Goal: Transaction & Acquisition: Purchase product/service

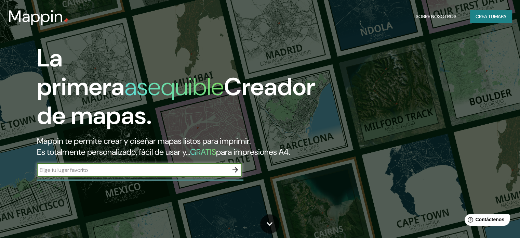
click at [184, 174] on input "text" at bounding box center [133, 170] width 192 height 8
type input "[PERSON_NAME]"
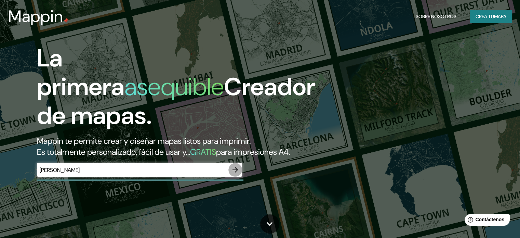
click at [235, 174] on icon "button" at bounding box center [235, 170] width 8 height 8
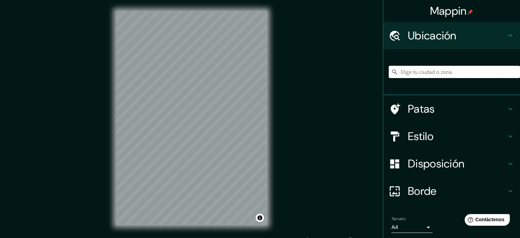
click at [425, 67] on input "Elige tu ciudad o zona" at bounding box center [454, 72] width 131 height 12
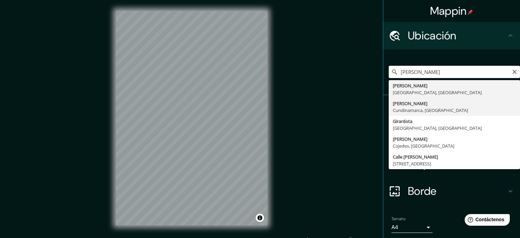
type input "[PERSON_NAME], [GEOGRAPHIC_DATA], [GEOGRAPHIC_DATA]"
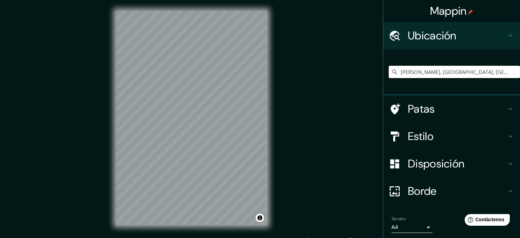
click at [440, 104] on h4 "Patas" at bounding box center [457, 109] width 99 height 14
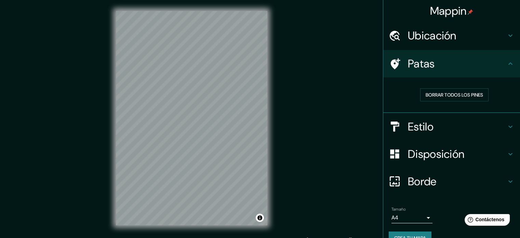
click at [391, 66] on icon at bounding box center [396, 63] width 10 height 11
click at [497, 65] on h4 "Patas" at bounding box center [457, 64] width 99 height 14
click at [450, 95] on font "Borrar todos los pines" at bounding box center [454, 95] width 57 height 6
click at [449, 96] on font "Borrar todos los pines" at bounding box center [454, 95] width 57 height 6
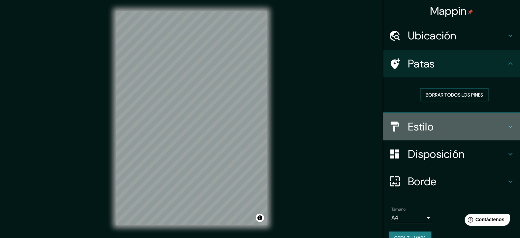
click at [441, 128] on h4 "Estilo" at bounding box center [457, 127] width 99 height 14
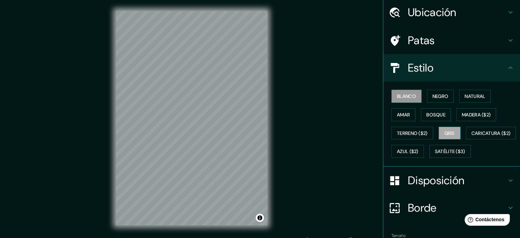
scroll to position [34, 0]
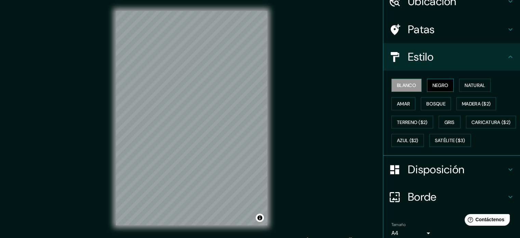
click at [443, 82] on font "Negro" at bounding box center [441, 85] width 16 height 6
click at [403, 85] on font "Blanco" at bounding box center [406, 85] width 19 height 6
click at [469, 81] on font "Natural" at bounding box center [475, 85] width 21 height 9
click at [392, 85] on button "Blanco" at bounding box center [407, 85] width 30 height 13
click at [392, 104] on button "Amar" at bounding box center [404, 103] width 24 height 13
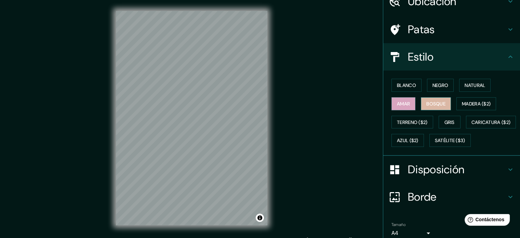
click at [436, 103] on font "Bosque" at bounding box center [436, 104] width 19 height 6
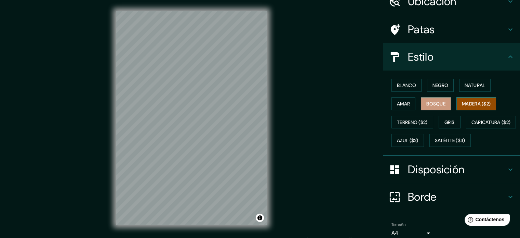
click at [475, 101] on font "Madera ($2)" at bounding box center [476, 104] width 29 height 6
click at [415, 119] on font "Terreno ($2)" at bounding box center [412, 122] width 31 height 6
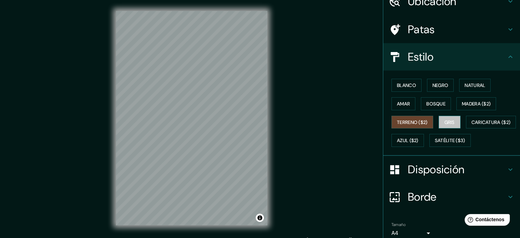
click at [450, 122] on font "Gris" at bounding box center [450, 122] width 10 height 6
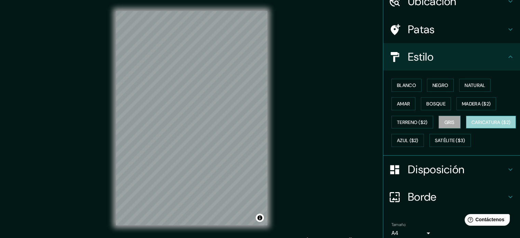
click at [472, 125] on font "Caricatura ($2)" at bounding box center [491, 122] width 39 height 6
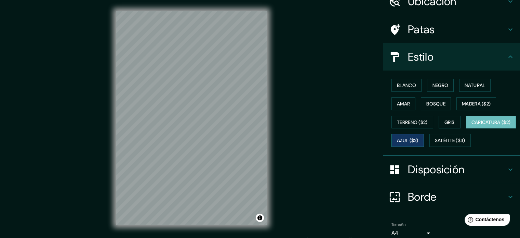
click at [419, 136] on font "Azul ($2)" at bounding box center [408, 140] width 22 height 9
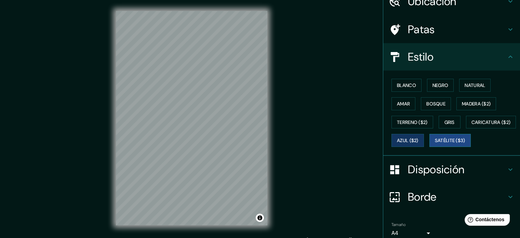
click at [435, 144] on font "Satélite ($3)" at bounding box center [450, 140] width 30 height 6
click at [472, 125] on font "Caricatura ($2)" at bounding box center [491, 122] width 39 height 6
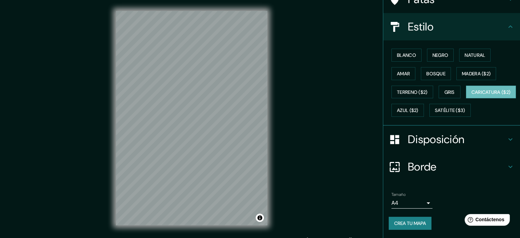
scroll to position [81, 0]
click at [421, 133] on font "Disposición" at bounding box center [436, 139] width 56 height 14
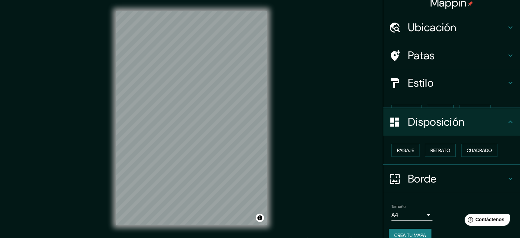
scroll to position [8, 0]
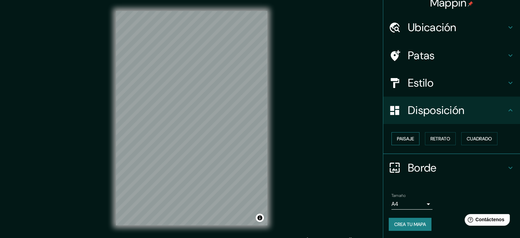
click at [405, 139] on font "Paisaje" at bounding box center [405, 138] width 17 height 6
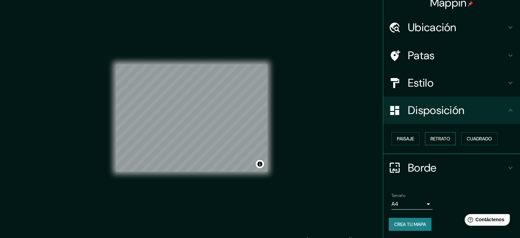
click at [431, 139] on font "Retrato" at bounding box center [441, 138] width 20 height 6
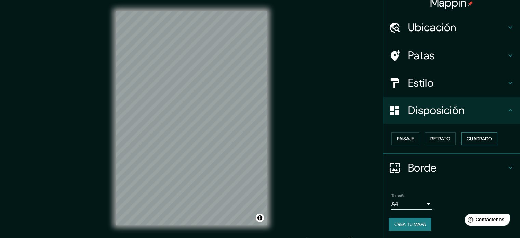
click at [468, 135] on font "Cuadrado" at bounding box center [479, 138] width 25 height 6
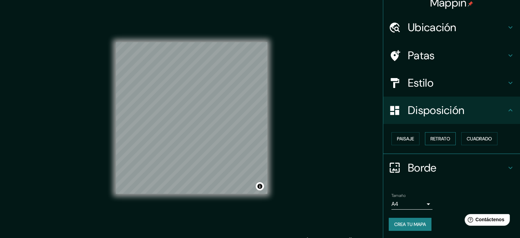
click at [448, 140] on button "Retrato" at bounding box center [440, 138] width 31 height 13
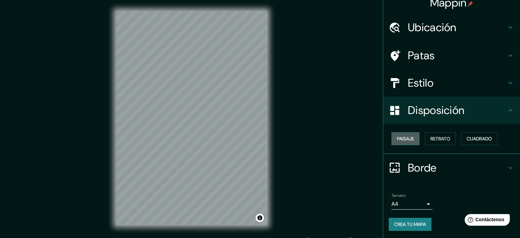
click at [409, 141] on font "Paisaje" at bounding box center [405, 138] width 17 height 9
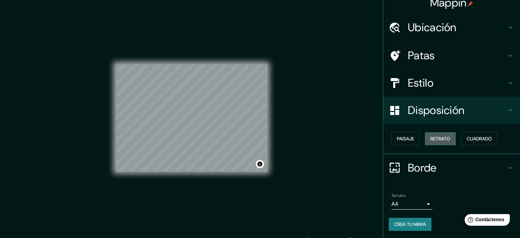
click at [436, 141] on font "Retrato" at bounding box center [441, 138] width 20 height 9
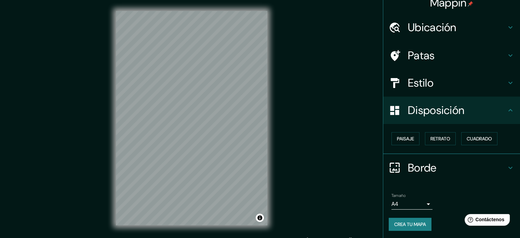
scroll to position [9, 0]
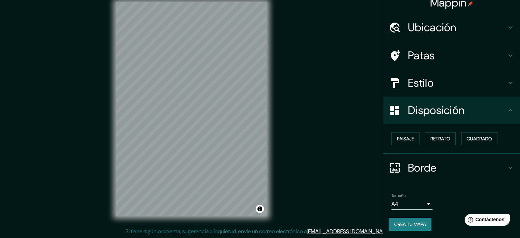
click at [428, 164] on font "Borde" at bounding box center [422, 167] width 29 height 14
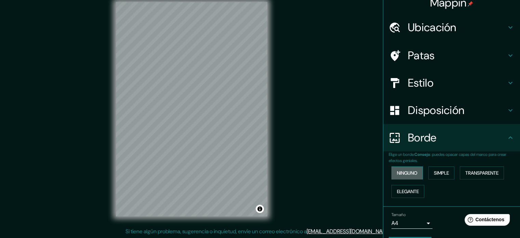
click at [404, 172] on font "Ninguno" at bounding box center [407, 173] width 21 height 6
click at [436, 167] on button "Simple" at bounding box center [442, 172] width 26 height 13
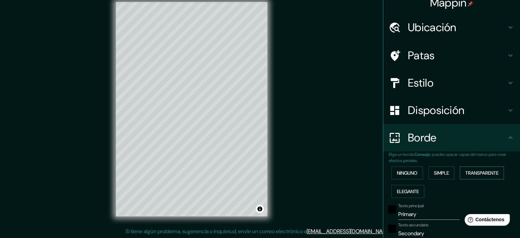
click at [472, 171] on font "Transparente" at bounding box center [482, 173] width 33 height 6
click at [410, 192] on font "Elegante" at bounding box center [408, 191] width 22 height 6
click at [405, 173] on font "Ninguno" at bounding box center [407, 173] width 21 height 6
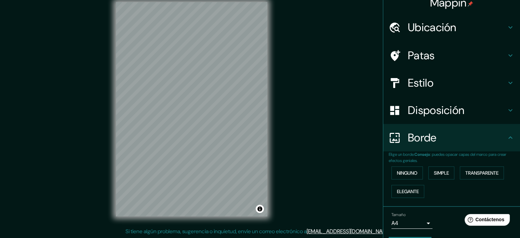
scroll to position [27, 0]
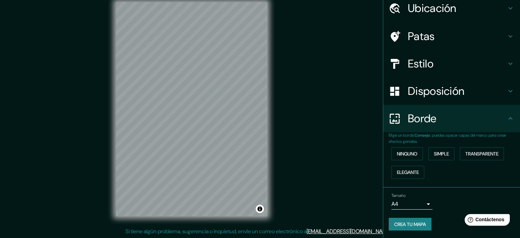
click at [423, 199] on body "Mappin Ubicación [PERSON_NAME], [GEOGRAPHIC_DATA], [GEOGRAPHIC_DATA] Patas Esti…" at bounding box center [260, 110] width 520 height 238
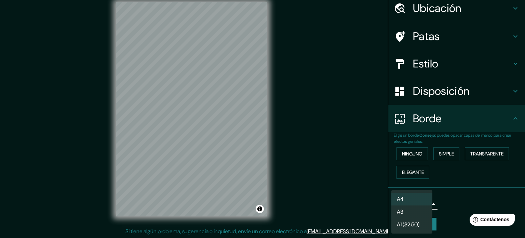
click at [444, 193] on div at bounding box center [262, 119] width 525 height 238
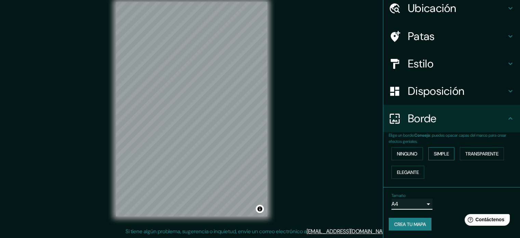
scroll to position [0, 0]
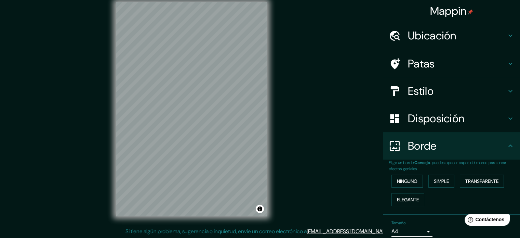
click at [440, 119] on font "Disposición" at bounding box center [436, 118] width 56 height 14
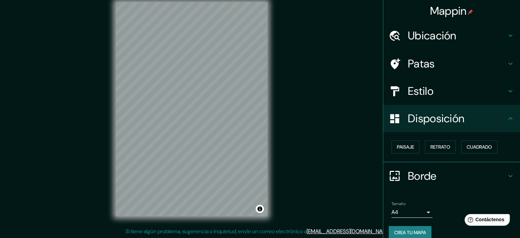
click at [436, 97] on h4 "Estilo" at bounding box center [457, 91] width 99 height 14
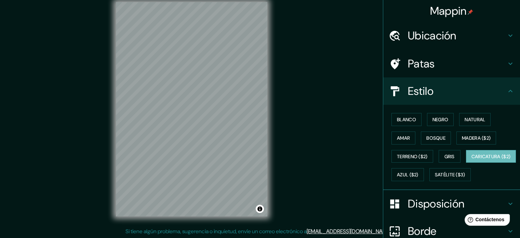
click at [426, 61] on font "Patas" at bounding box center [421, 63] width 27 height 14
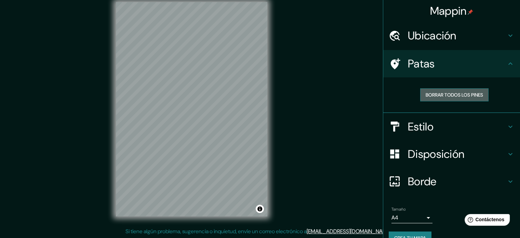
click at [434, 94] on font "Borrar todos los pines" at bounding box center [454, 95] width 57 height 6
click at [432, 95] on font "Borrar todos los pines" at bounding box center [454, 95] width 57 height 6
click at [392, 64] on icon at bounding box center [396, 63] width 10 height 11
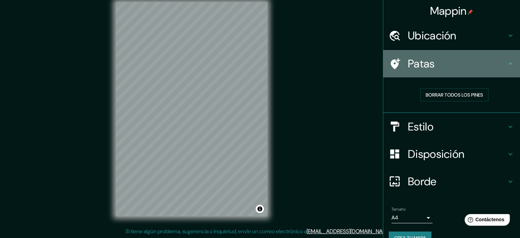
click at [392, 62] on icon at bounding box center [395, 64] width 12 height 12
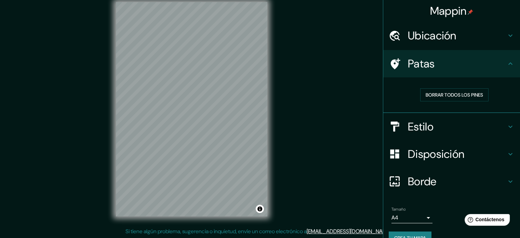
click at [473, 61] on h4 "Patas" at bounding box center [457, 64] width 99 height 14
click at [474, 31] on h4 "Ubicación" at bounding box center [457, 36] width 99 height 14
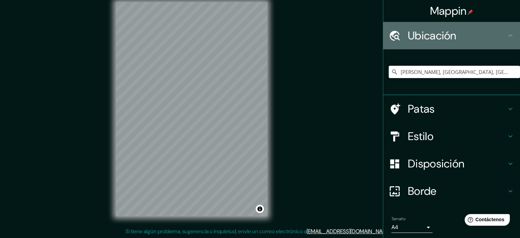
click at [473, 32] on h4 "Ubicación" at bounding box center [457, 36] width 99 height 14
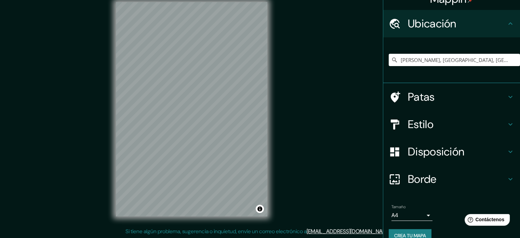
scroll to position [24, 0]
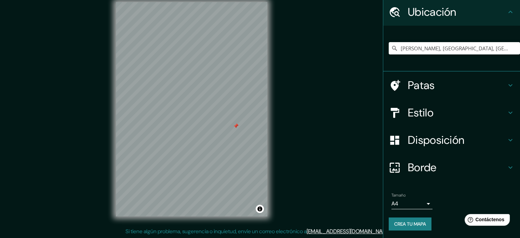
click at [235, 124] on div at bounding box center [235, 125] width 5 height 5
click at [397, 86] on div at bounding box center [398, 85] width 19 height 12
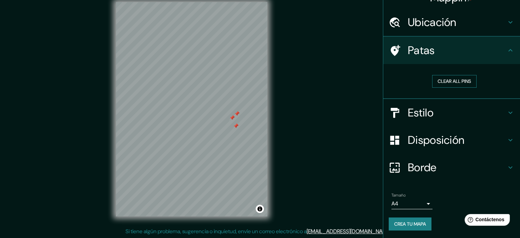
scroll to position [14, 0]
click at [441, 80] on font "Borrar todos los pines" at bounding box center [454, 81] width 57 height 6
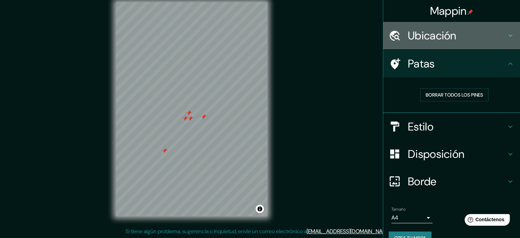
click at [450, 37] on font "Ubicación" at bounding box center [432, 35] width 49 height 14
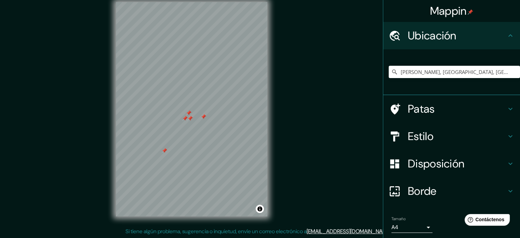
click at [450, 37] on font "Ubicación" at bounding box center [432, 35] width 49 height 14
click at [437, 127] on div "Estilo" at bounding box center [451, 135] width 137 height 27
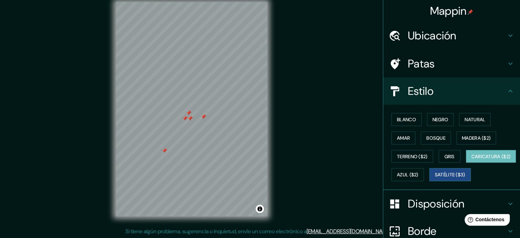
click at [435, 179] on font "Satélite ($3)" at bounding box center [450, 174] width 30 height 9
click at [414, 181] on div "Blanco Negro Natural Amar Bosque Madera ($2) Terreno ($2) Gris Caricatura ($2) …" at bounding box center [454, 147] width 131 height 74
click at [472, 161] on font "Caricatura ($2)" at bounding box center [491, 156] width 39 height 9
click at [419, 174] on font "Azul ($2)" at bounding box center [408, 175] width 22 height 6
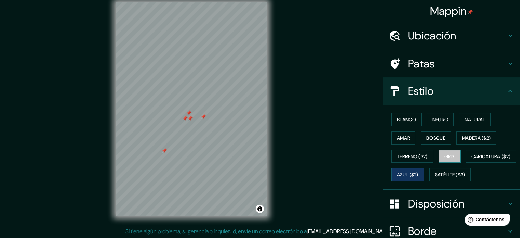
click at [451, 156] on font "Gris" at bounding box center [450, 156] width 10 height 6
click at [408, 159] on font "Terreno ($2)" at bounding box center [412, 156] width 31 height 9
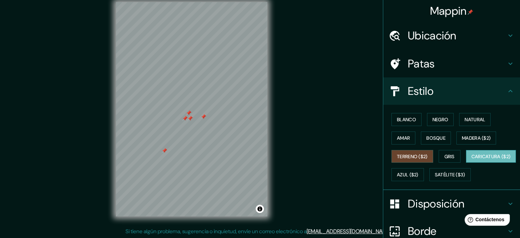
click at [472, 159] on font "Caricatura ($2)" at bounding box center [491, 156] width 39 height 6
click at [409, 157] on font "Terreno ($2)" at bounding box center [412, 156] width 31 height 6
click at [399, 135] on font "Amar" at bounding box center [403, 138] width 13 height 6
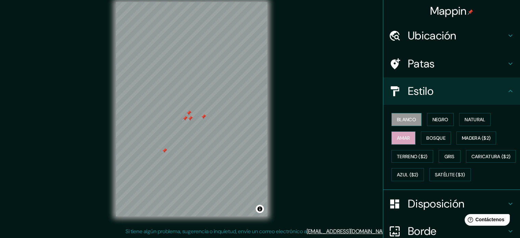
click at [403, 122] on font "Blanco" at bounding box center [406, 119] width 19 height 6
click at [446, 119] on button "Negro" at bounding box center [440, 119] width 27 height 13
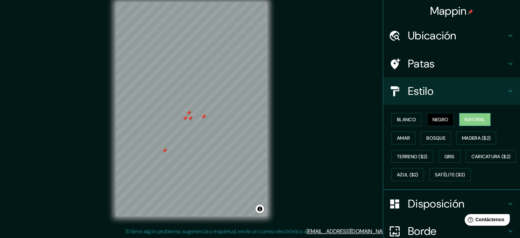
click at [465, 118] on font "Natural" at bounding box center [475, 119] width 21 height 6
click at [409, 137] on button "Amar" at bounding box center [404, 137] width 24 height 13
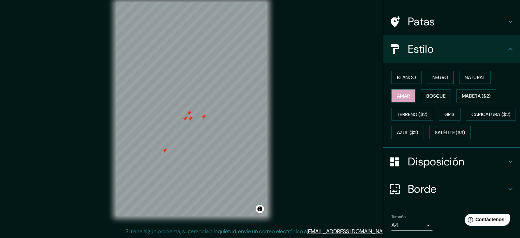
scroll to position [81, 0]
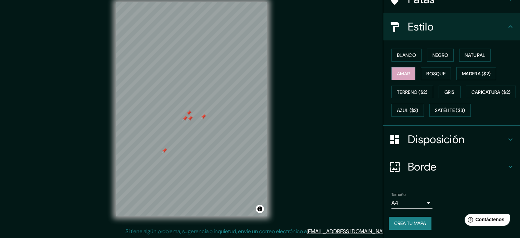
click at [408, 223] on font "Crea tu mapa" at bounding box center [410, 223] width 32 height 6
click at [412, 89] on font "Terreno ($2)" at bounding box center [412, 92] width 31 height 6
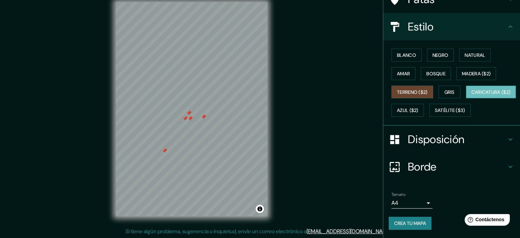
click at [472, 94] on font "Caricatura ($2)" at bounding box center [491, 92] width 39 height 6
click at [419, 107] on font "Azul ($2)" at bounding box center [408, 110] width 22 height 6
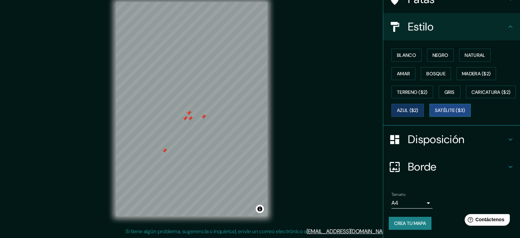
click at [435, 115] on font "Satélite ($3)" at bounding box center [450, 110] width 30 height 9
click at [409, 67] on button "Amar" at bounding box center [404, 73] width 24 height 13
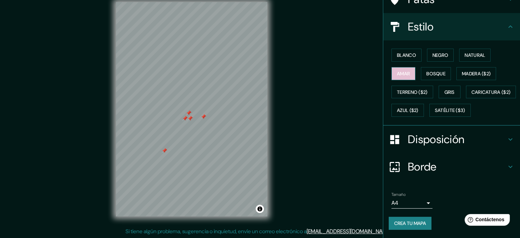
click at [397, 70] on font "Amar" at bounding box center [403, 73] width 13 height 6
click at [416, 221] on font "Crea tu mapa" at bounding box center [410, 223] width 32 height 6
click at [402, 222] on font "Crea tu mapa" at bounding box center [410, 223] width 32 height 6
click at [412, 197] on div "Tamaño A4 single" at bounding box center [412, 200] width 41 height 16
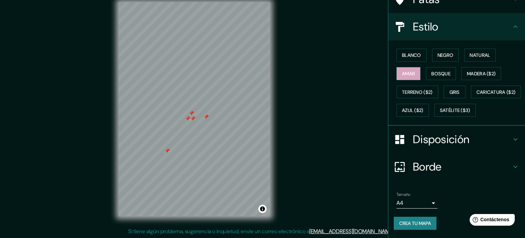
click at [413, 201] on body "Mappin Ubicación [PERSON_NAME], [GEOGRAPHIC_DATA], [GEOGRAPHIC_DATA] Patas Esti…" at bounding box center [262, 110] width 525 height 238
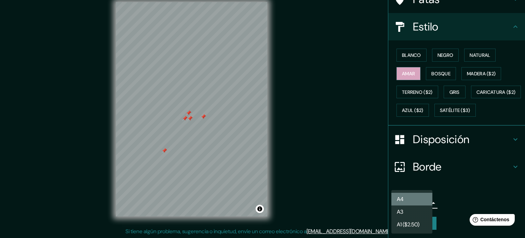
click at [418, 195] on li "A4" at bounding box center [412, 199] width 41 height 13
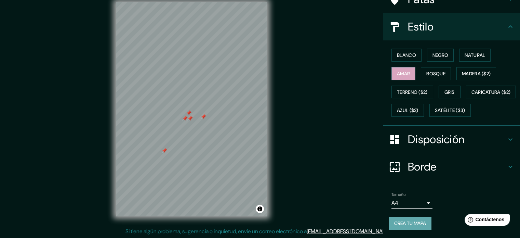
click at [418, 227] on font "Crea tu mapa" at bounding box center [410, 223] width 32 height 9
click at [419, 201] on body "Mappin Ubicación [PERSON_NAME], [GEOGRAPHIC_DATA], [GEOGRAPHIC_DATA] Patas Esti…" at bounding box center [260, 110] width 520 height 238
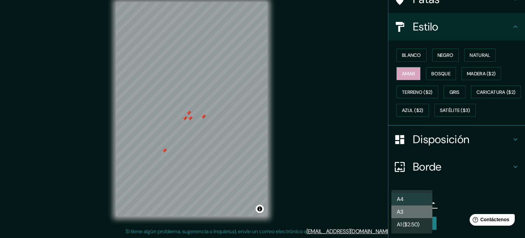
click at [415, 212] on li "A3" at bounding box center [412, 211] width 41 height 13
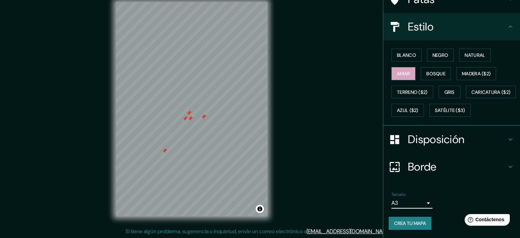
click at [421, 224] on font "Crea tu mapa" at bounding box center [410, 223] width 32 height 6
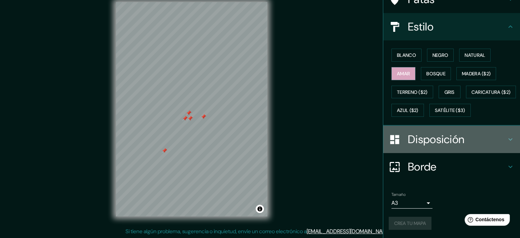
click at [472, 142] on h4 "Disposición" at bounding box center [457, 139] width 99 height 14
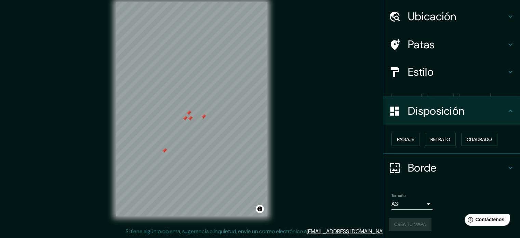
scroll to position [8, 0]
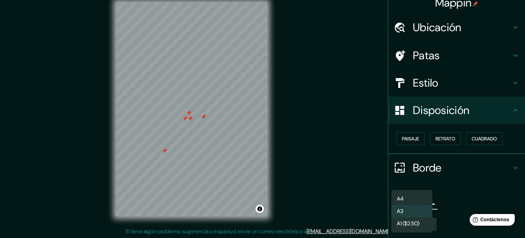
click at [422, 202] on body "Mappin Ubicación [PERSON_NAME], [GEOGRAPHIC_DATA], [GEOGRAPHIC_DATA] Patas Esti…" at bounding box center [262, 110] width 525 height 238
click at [426, 196] on li "A4" at bounding box center [412, 199] width 41 height 13
type input "single"
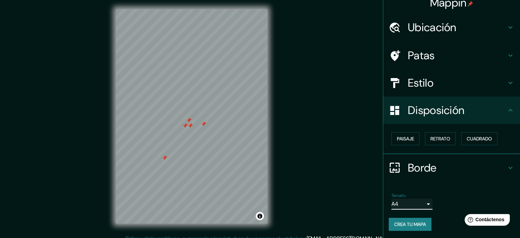
scroll to position [0, 0]
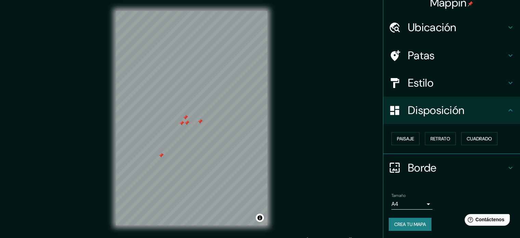
click at [404, 222] on font "Crea tu mapa" at bounding box center [410, 224] width 32 height 6
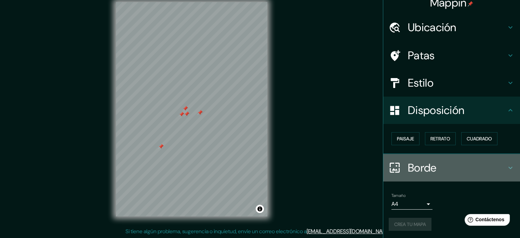
click at [413, 164] on font "Borde" at bounding box center [422, 167] width 29 height 14
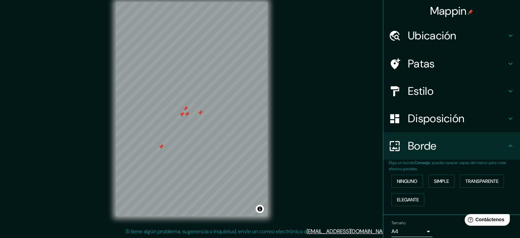
scroll to position [27, 0]
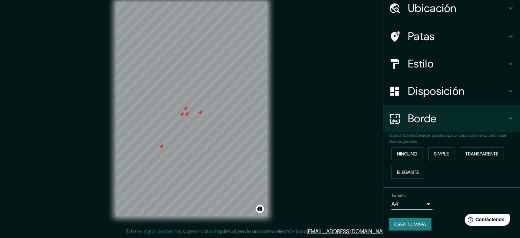
click at [437, 40] on h4 "Patas" at bounding box center [457, 36] width 99 height 14
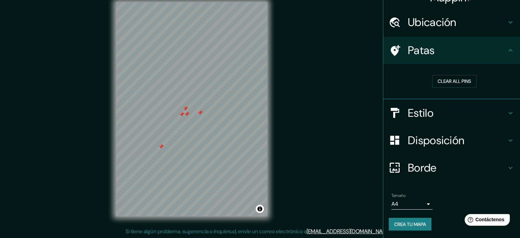
scroll to position [14, 0]
click at [391, 52] on icon at bounding box center [396, 49] width 10 height 11
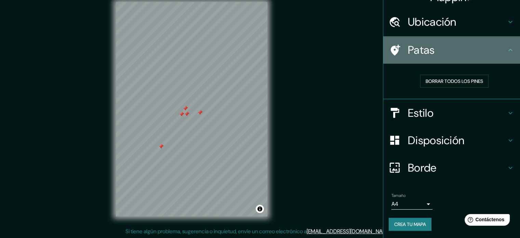
click at [391, 52] on icon at bounding box center [396, 49] width 10 height 11
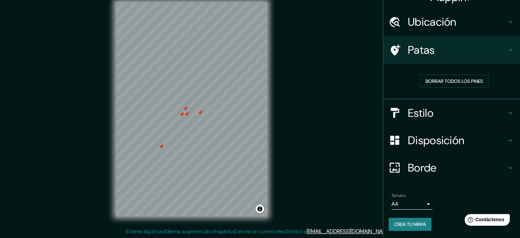
click at [391, 52] on icon at bounding box center [396, 49] width 10 height 11
click at [426, 80] on font "Borrar todos los pines" at bounding box center [454, 81] width 57 height 6
click at [423, 221] on button "Crea tu mapa" at bounding box center [410, 224] width 43 height 13
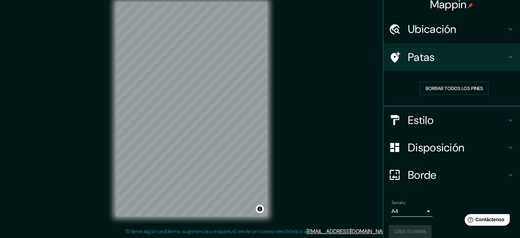
scroll to position [0, 0]
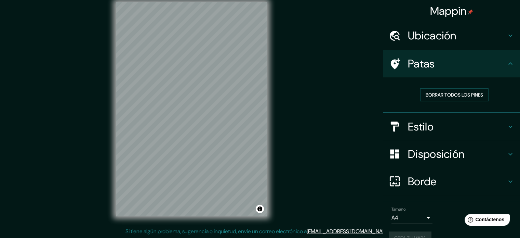
click at [363, 25] on div "Mappin Ubicación [PERSON_NAME], [GEOGRAPHIC_DATA], [GEOGRAPHIC_DATA] Patas Borr…" at bounding box center [260, 114] width 520 height 247
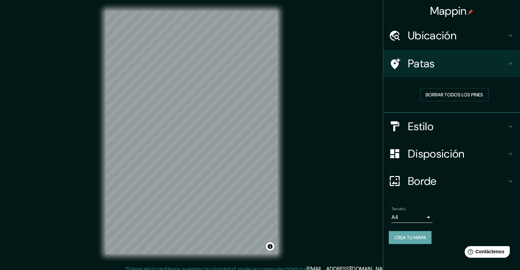
click at [411, 237] on font "Crea tu mapa" at bounding box center [410, 238] width 32 height 6
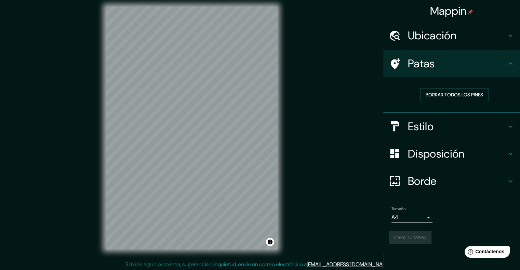
scroll to position [5, 0]
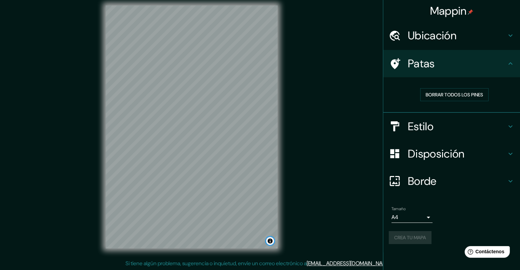
click at [271, 237] on button "Activar o desactivar atribución" at bounding box center [270, 241] width 8 height 8
click at [270, 237] on button "Activar o desactivar atribución" at bounding box center [270, 241] width 8 height 8
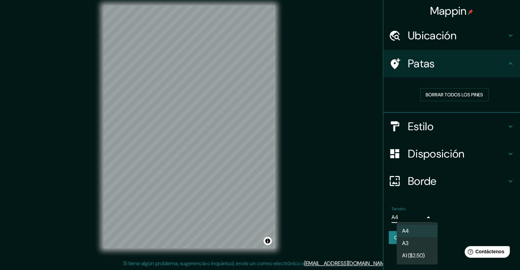
click at [416, 214] on body "Mappin Ubicación [PERSON_NAME], [GEOGRAPHIC_DATA], [GEOGRAPHIC_DATA] Patas Borr…" at bounding box center [260, 130] width 520 height 270
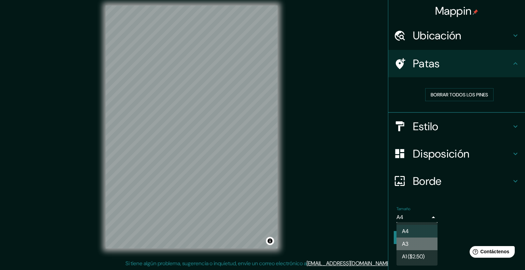
click at [415, 237] on li "A3" at bounding box center [417, 244] width 41 height 13
type input "a4"
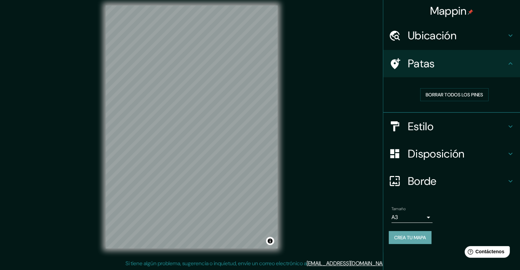
click at [416, 237] on font "Crea tu mapa" at bounding box center [410, 238] width 32 height 6
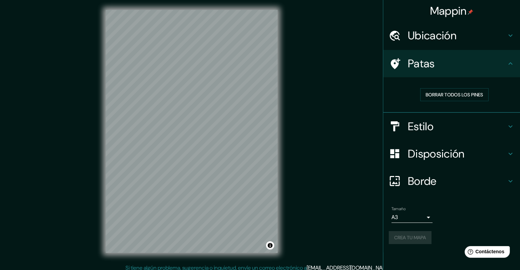
scroll to position [0, 0]
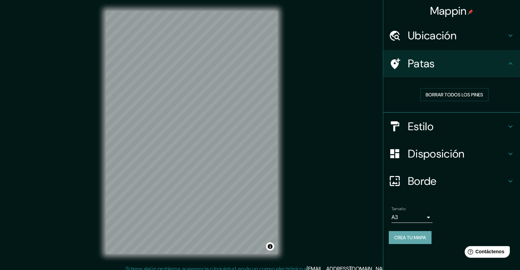
click at [408, 237] on font "Crea tu mapa" at bounding box center [410, 237] width 32 height 9
click at [408, 237] on div "Crea tu mapa" at bounding box center [452, 237] width 126 height 13
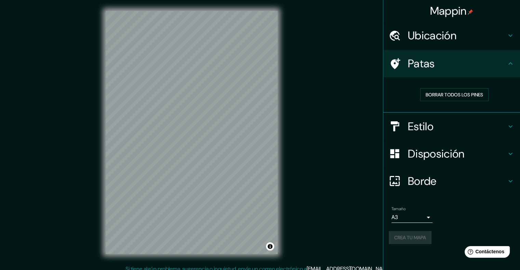
click at [408, 237] on div "Crea tu mapa" at bounding box center [452, 237] width 126 height 13
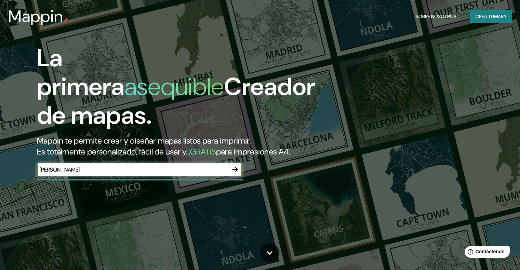
type input "[PERSON_NAME]"
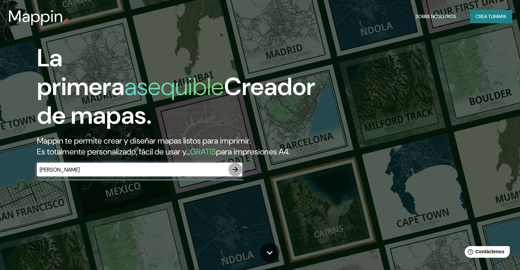
click at [234, 172] on icon "button" at bounding box center [235, 169] width 5 height 5
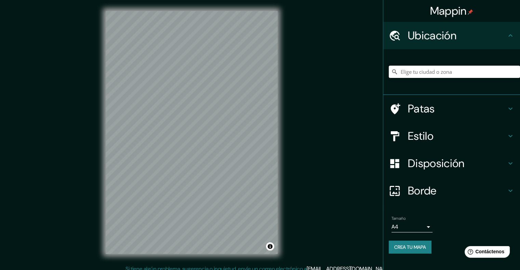
click at [417, 69] on input "Elige tu ciudad o zona" at bounding box center [454, 72] width 131 height 12
type input "i"
click at [425, 71] on input "[PERSON_NAME]" at bounding box center [454, 72] width 131 height 12
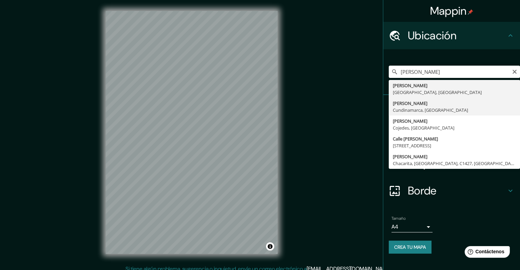
type input "[PERSON_NAME], [GEOGRAPHIC_DATA], [GEOGRAPHIC_DATA]"
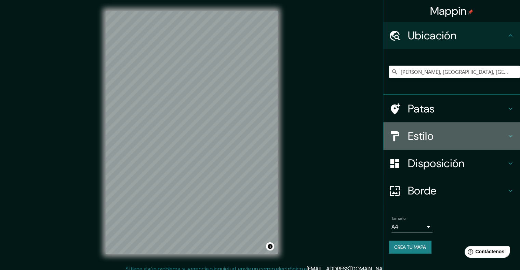
click at [434, 134] on font "Estilo" at bounding box center [421, 136] width 26 height 14
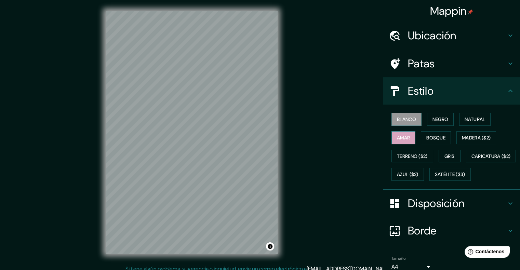
click at [406, 136] on button "Amar" at bounding box center [404, 137] width 24 height 13
click at [425, 211] on font "Disposición" at bounding box center [436, 203] width 56 height 14
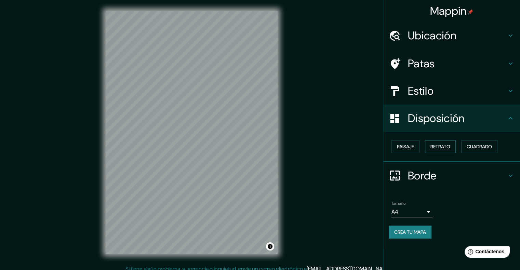
click at [448, 146] on font "Retrato" at bounding box center [441, 147] width 20 height 6
click at [411, 148] on font "Paisaje" at bounding box center [405, 147] width 17 height 6
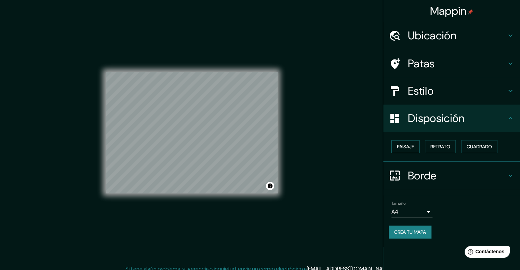
click at [411, 148] on font "Paisaje" at bounding box center [405, 147] width 17 height 6
click at [440, 146] on font "Retrato" at bounding box center [441, 147] width 20 height 6
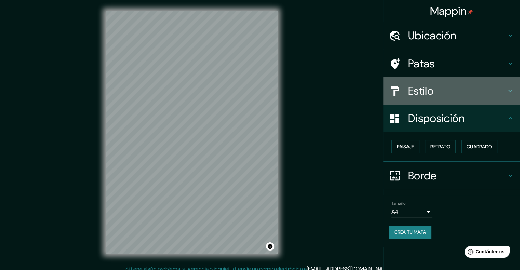
click at [423, 84] on font "Estilo" at bounding box center [421, 91] width 26 height 14
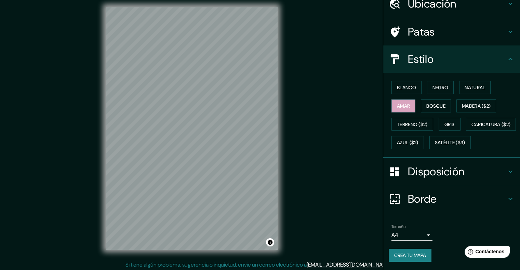
scroll to position [5, 0]
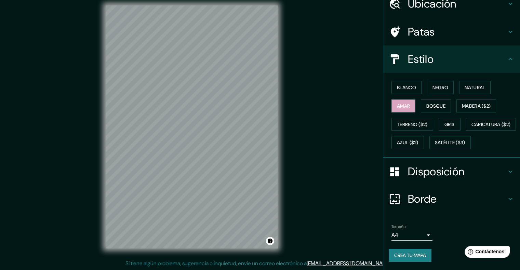
click at [408, 258] on font "Crea tu mapa" at bounding box center [410, 255] width 32 height 6
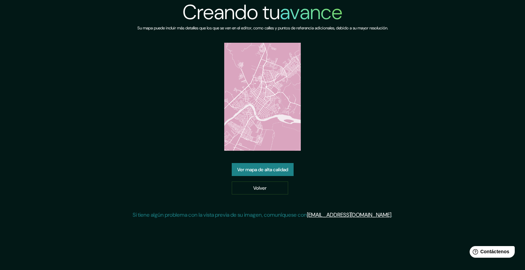
click at [282, 169] on font "Ver mapa de alta calidad" at bounding box center [262, 170] width 51 height 6
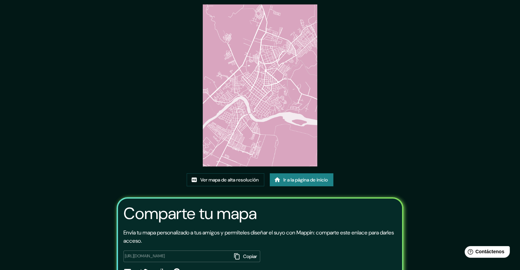
scroll to position [63, 0]
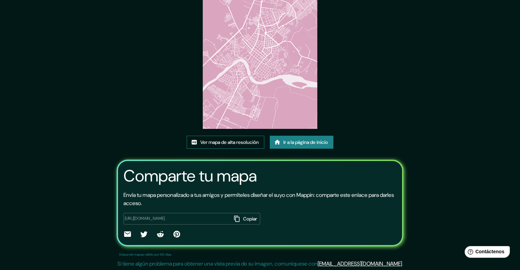
click at [230, 144] on font "Ver mapa de alta resolución" at bounding box center [229, 142] width 58 height 6
click at [301, 144] on font "Ir a la página de inicio" at bounding box center [306, 142] width 44 height 6
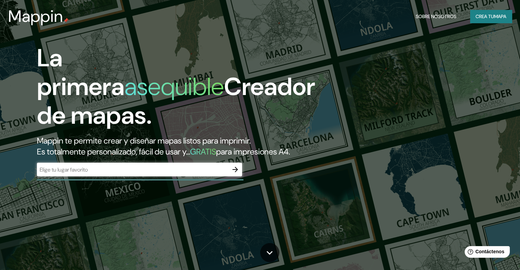
click at [162, 176] on div "​" at bounding box center [139, 170] width 205 height 14
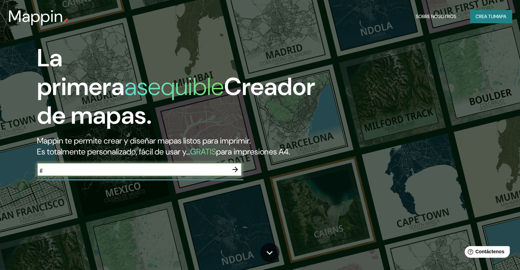
type input "g"
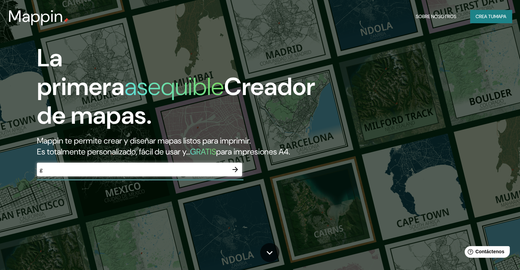
click at [483, 23] on div "Mappin Sobre nosotros Crea tu mapa" at bounding box center [260, 16] width 520 height 22
click at [484, 20] on font "Crea tu" at bounding box center [485, 16] width 18 height 9
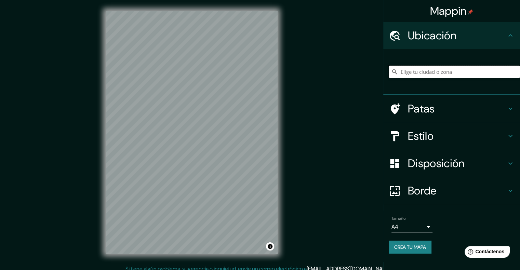
click at [449, 72] on input "Elige tu ciudad o zona" at bounding box center [454, 72] width 131 height 12
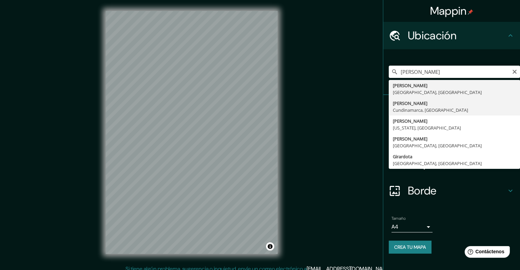
type input "[PERSON_NAME], [GEOGRAPHIC_DATA], [GEOGRAPHIC_DATA]"
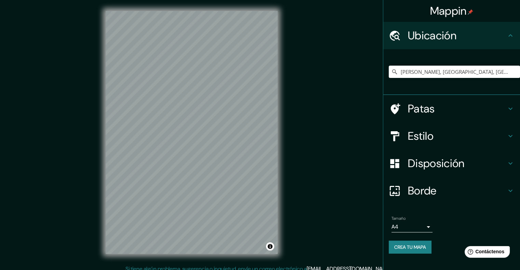
click at [435, 135] on h4 "Estilo" at bounding box center [457, 136] width 99 height 14
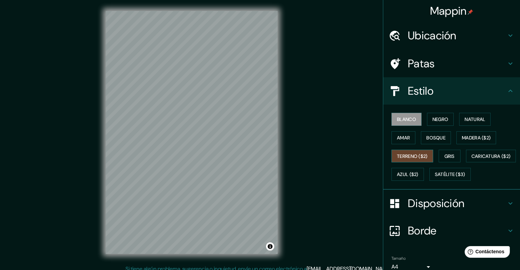
click at [415, 155] on font "Terreno ($2)" at bounding box center [412, 156] width 31 height 6
click at [447, 155] on font "Gris" at bounding box center [450, 156] width 10 height 6
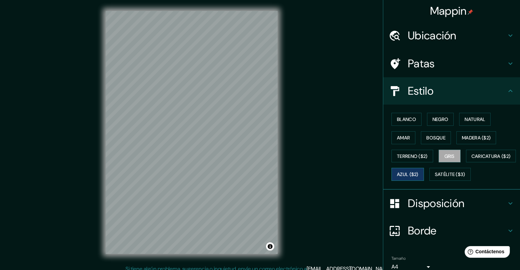
click at [419, 173] on font "Azul ($2)" at bounding box center [408, 175] width 22 height 6
click at [435, 178] on font "Satélite ($3)" at bounding box center [450, 175] width 30 height 6
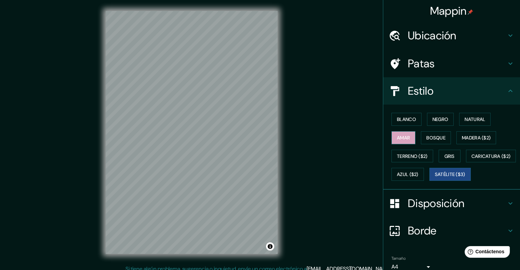
click at [402, 136] on font "Amar" at bounding box center [403, 138] width 13 height 6
click at [404, 118] on font "Blanco" at bounding box center [406, 119] width 19 height 6
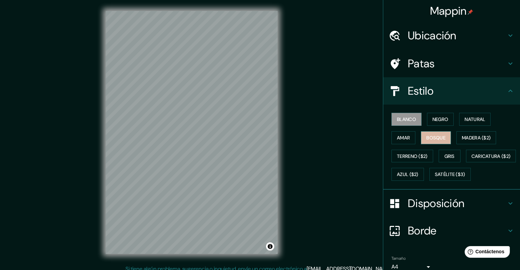
click at [429, 132] on button "Bosque" at bounding box center [436, 137] width 30 height 13
click at [436, 116] on font "Negro" at bounding box center [441, 119] width 16 height 6
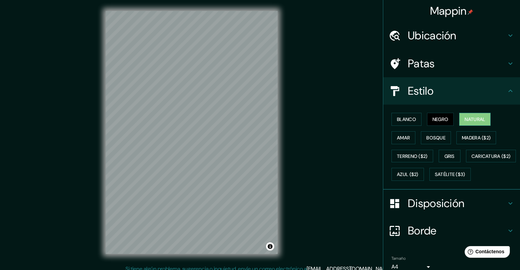
click at [473, 120] on font "Natural" at bounding box center [475, 119] width 21 height 6
click at [402, 137] on font "Amar" at bounding box center [403, 138] width 13 height 6
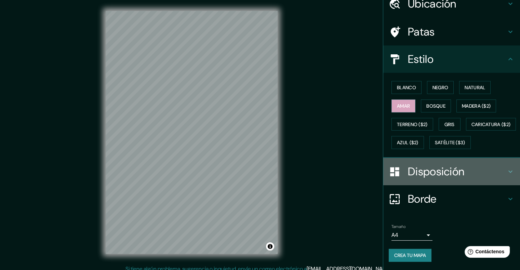
click at [433, 168] on font "Disposición" at bounding box center [436, 172] width 56 height 14
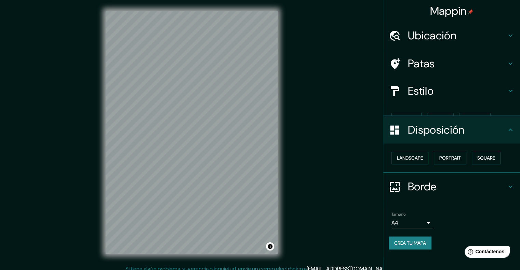
scroll to position [0, 0]
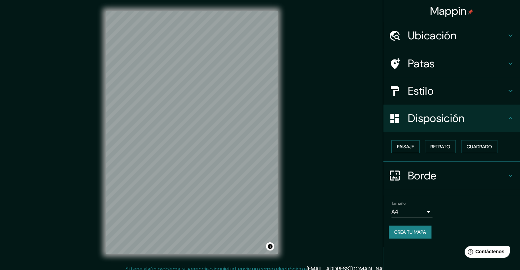
click at [410, 147] on font "Paisaje" at bounding box center [405, 147] width 17 height 6
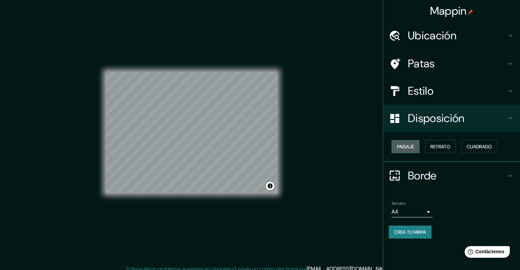
click at [410, 147] on font "Paisaje" at bounding box center [405, 147] width 17 height 6
click at [434, 146] on font "Retrato" at bounding box center [441, 147] width 20 height 6
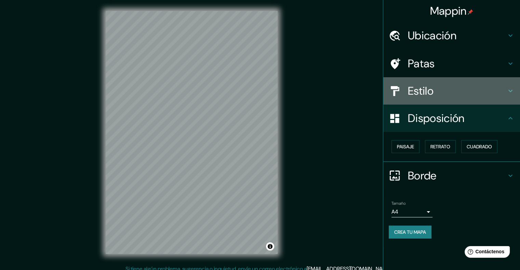
click at [430, 85] on font "Estilo" at bounding box center [421, 91] width 26 height 14
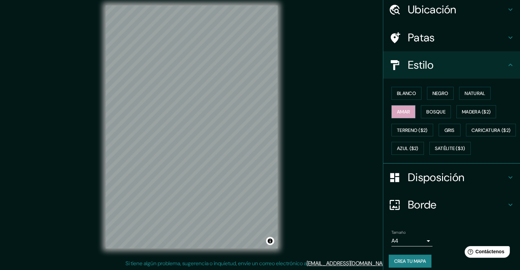
scroll to position [14, 0]
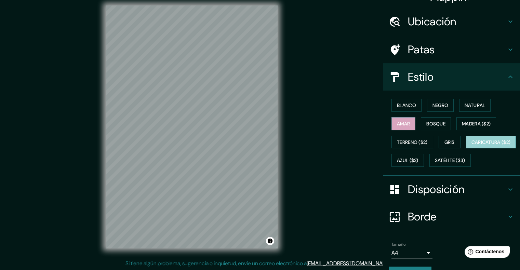
click at [472, 145] on font "Caricatura ($2)" at bounding box center [491, 142] width 39 height 6
